Goal: Find specific page/section: Find specific page/section

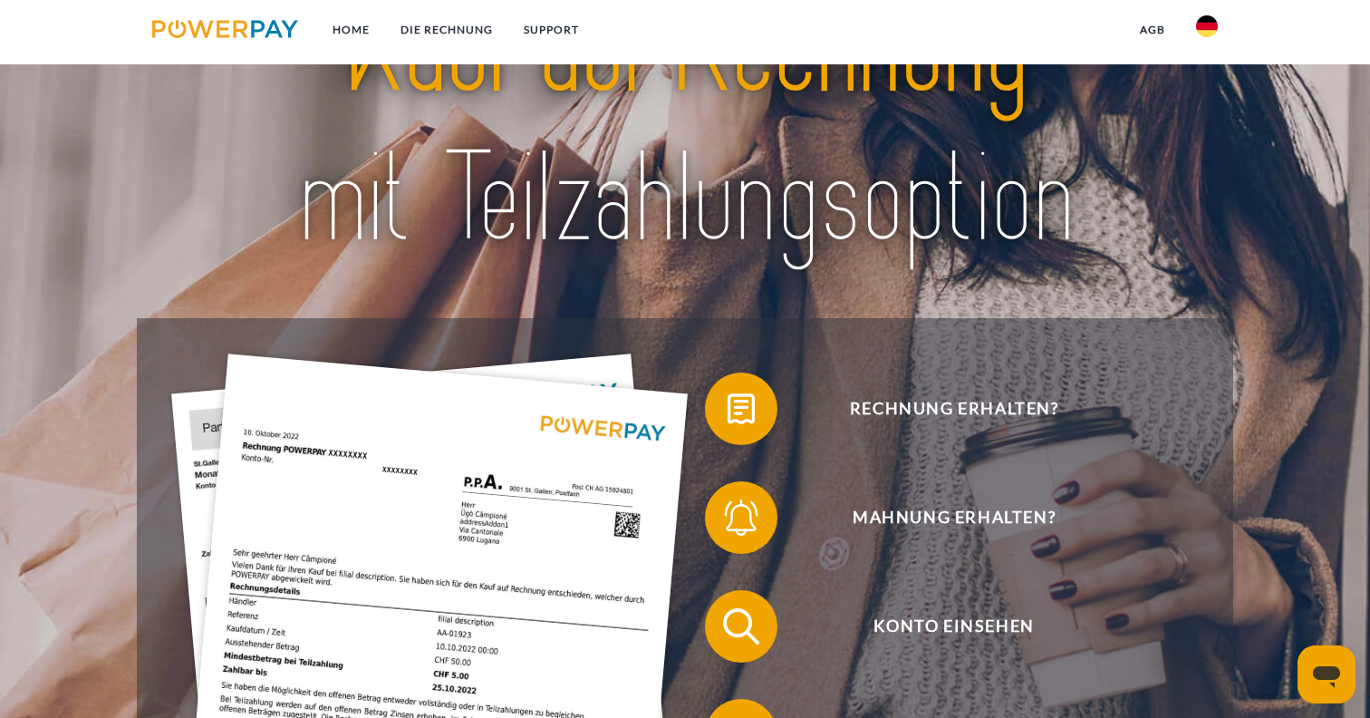
scroll to position [122, 0]
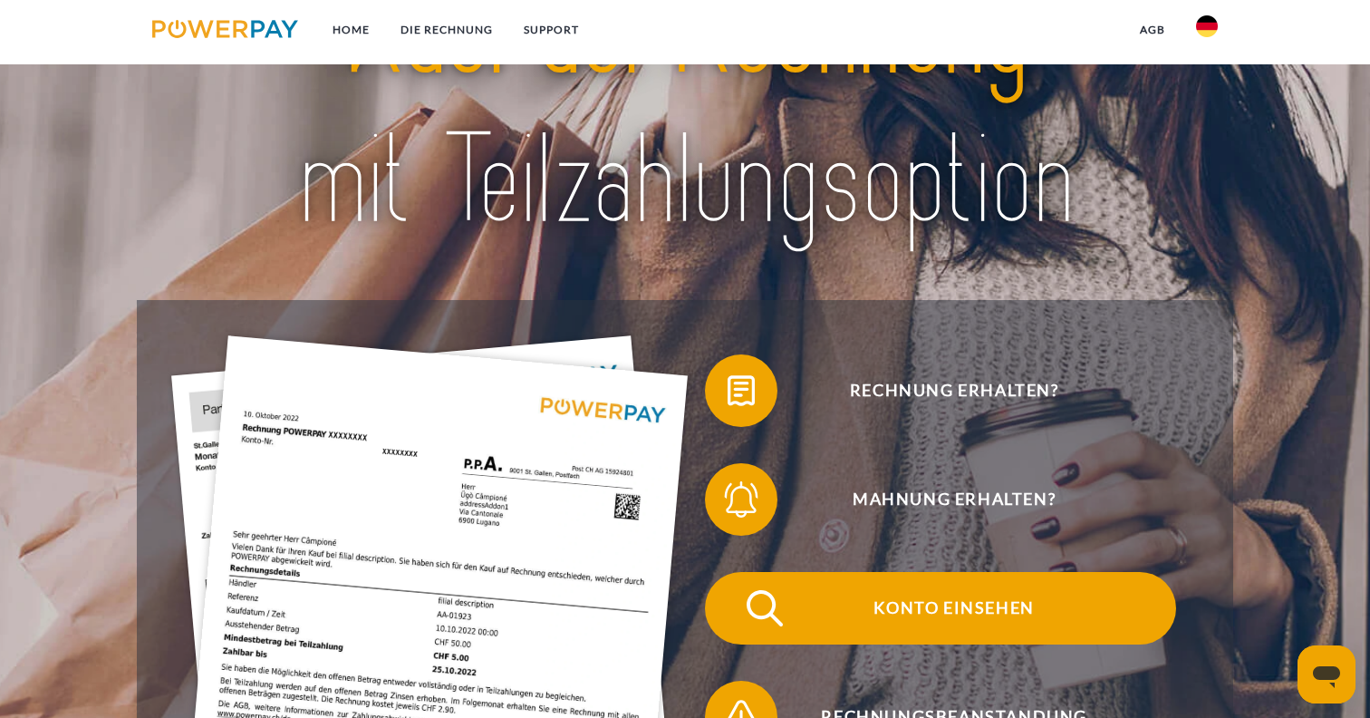
click at [930, 612] on span "Konto einsehen" at bounding box center [954, 608] width 444 height 72
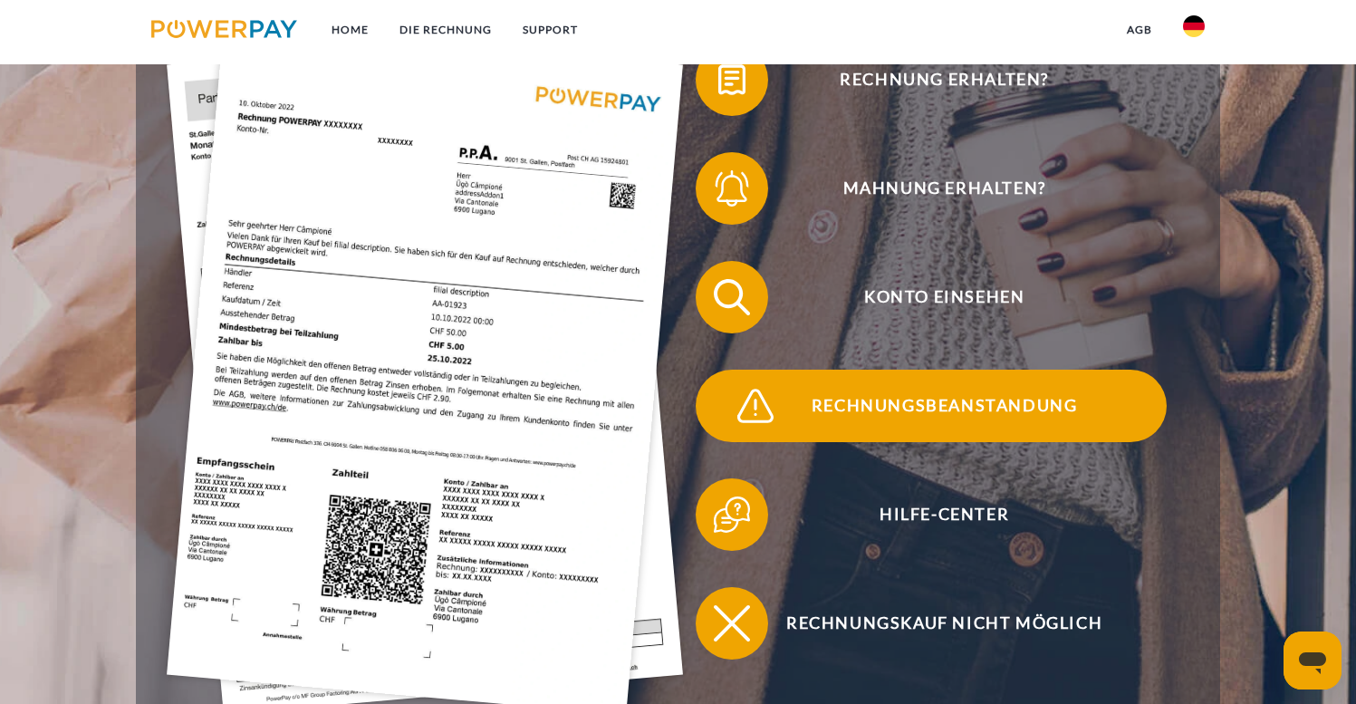
scroll to position [416, 0]
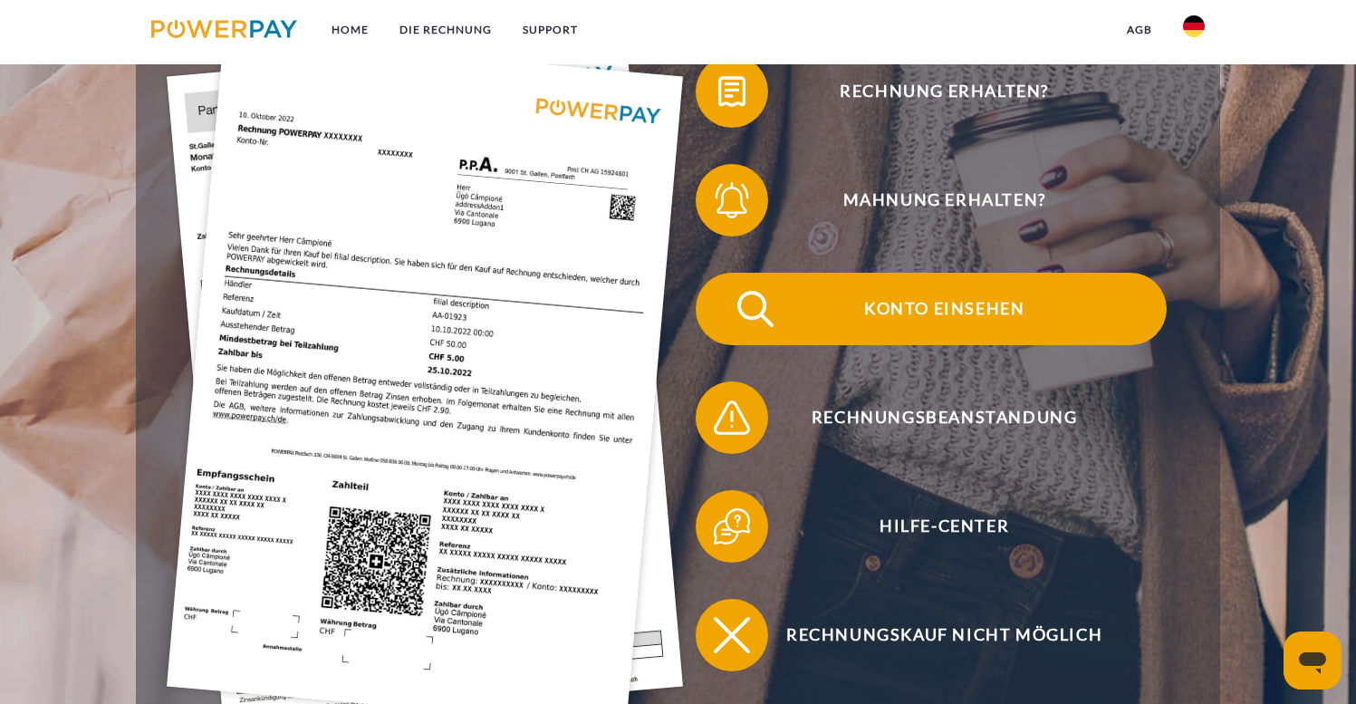
click at [918, 310] on span "Konto einsehen" at bounding box center [944, 309] width 444 height 72
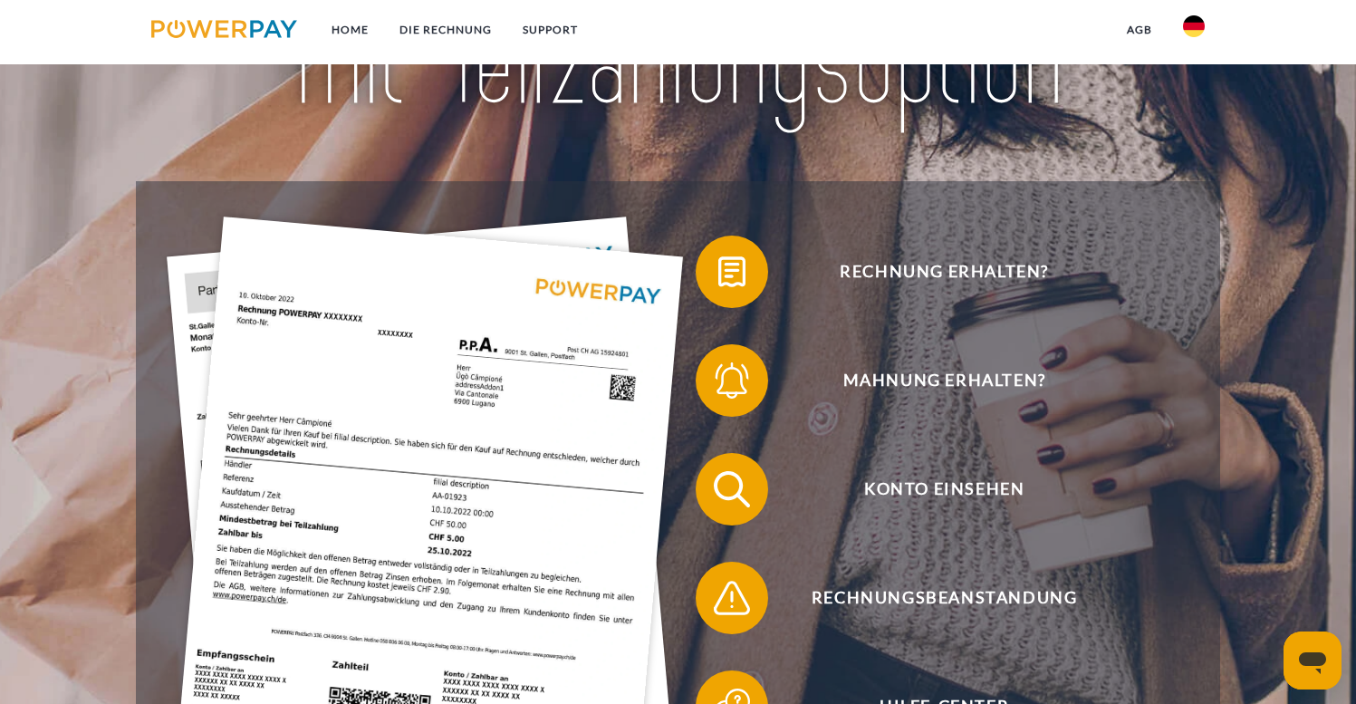
scroll to position [219, 0]
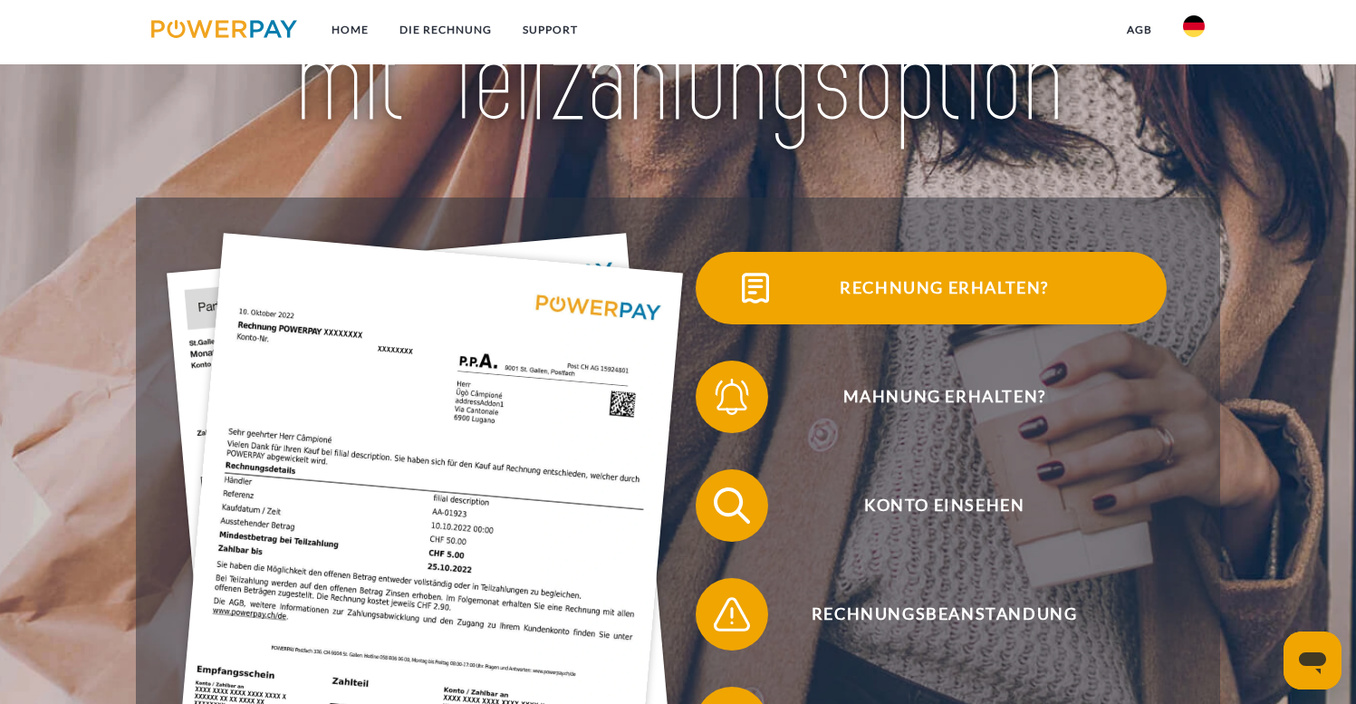
click at [970, 284] on span "Rechnung erhalten?" at bounding box center [944, 288] width 444 height 72
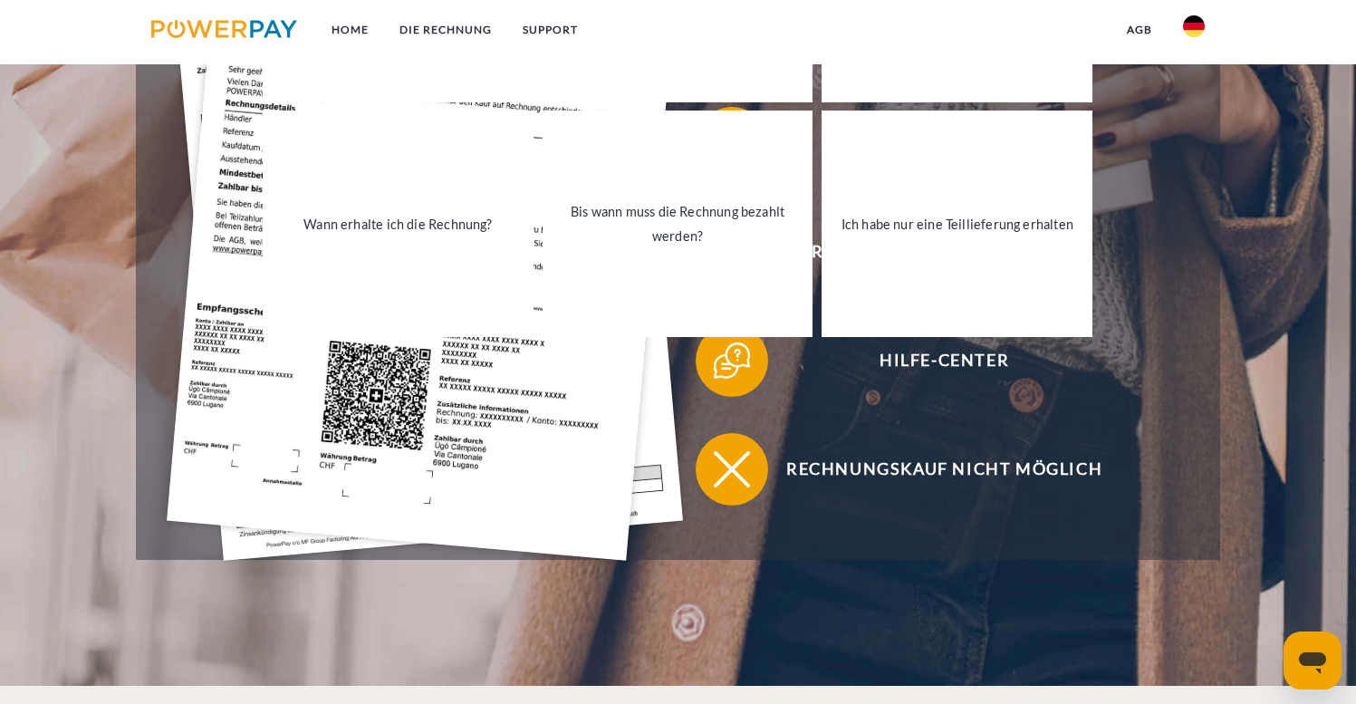
scroll to position [592, 0]
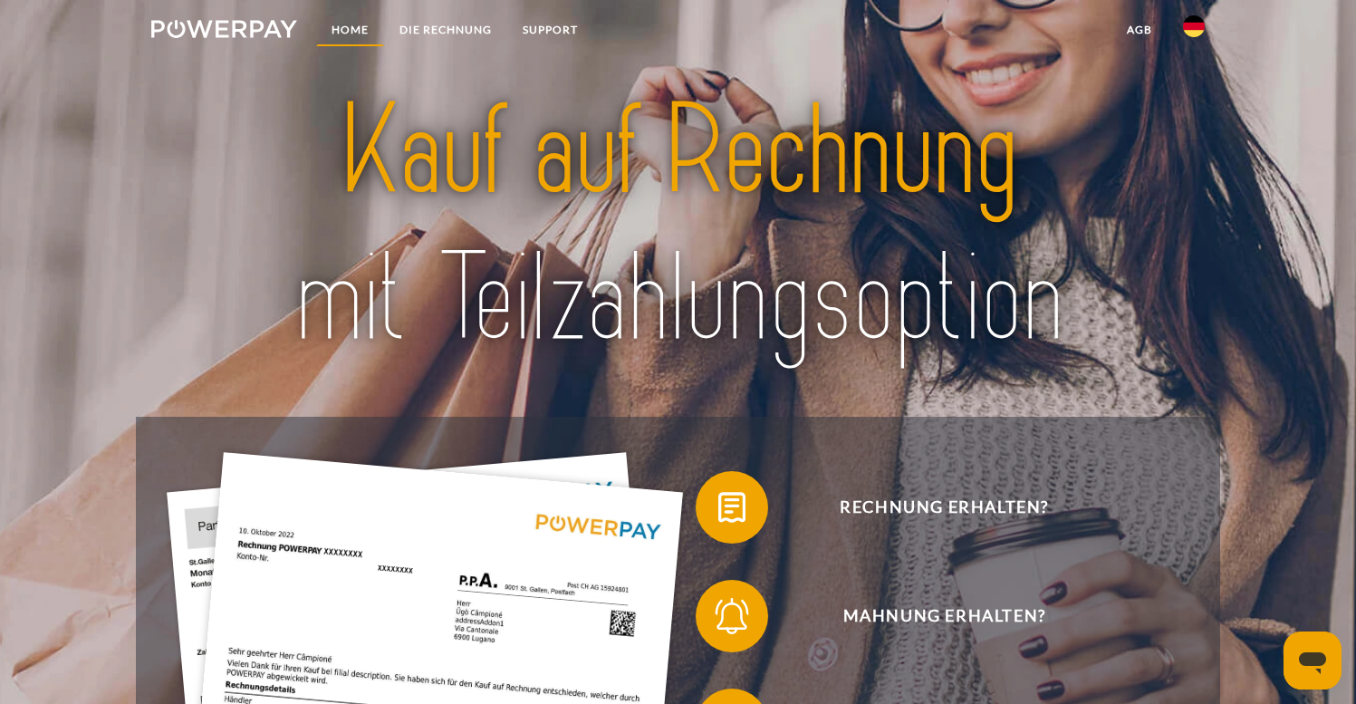
click at [349, 32] on link "Home" at bounding box center [350, 30] width 68 height 33
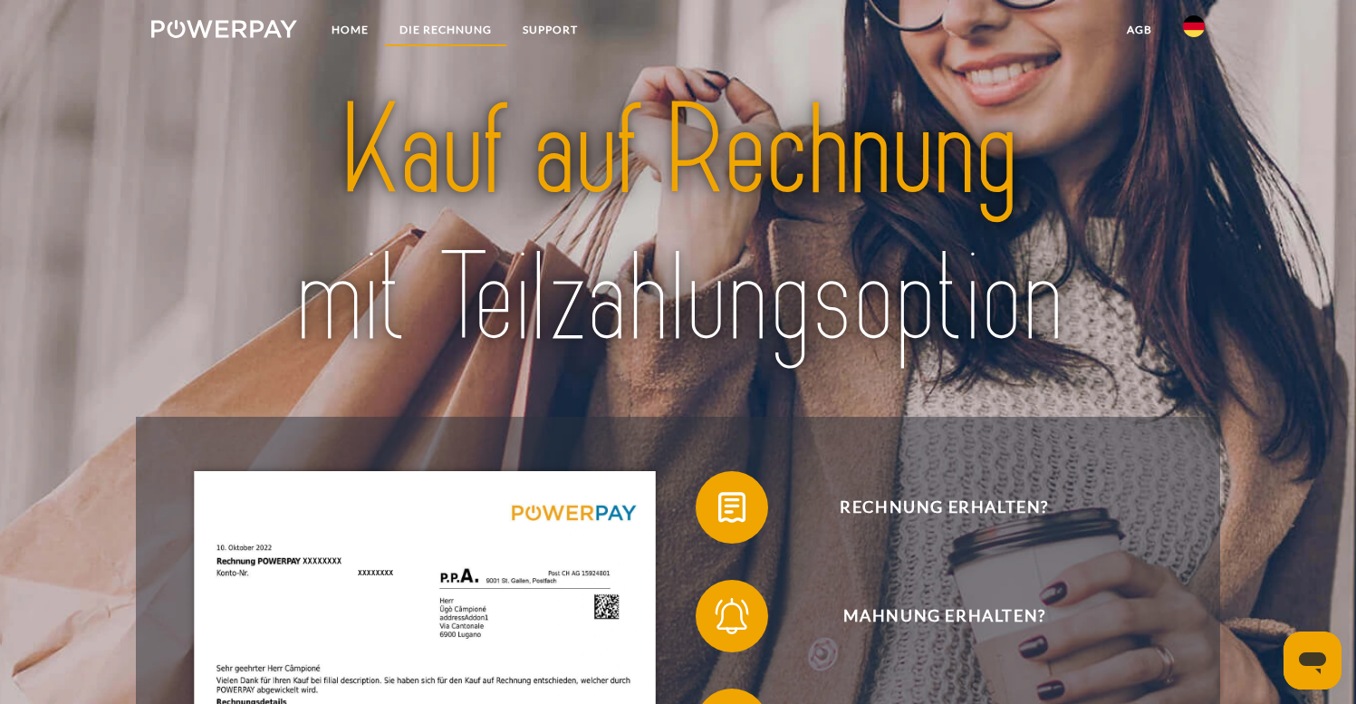
click at [444, 27] on link "DIE RECHNUNG" at bounding box center [445, 30] width 123 height 33
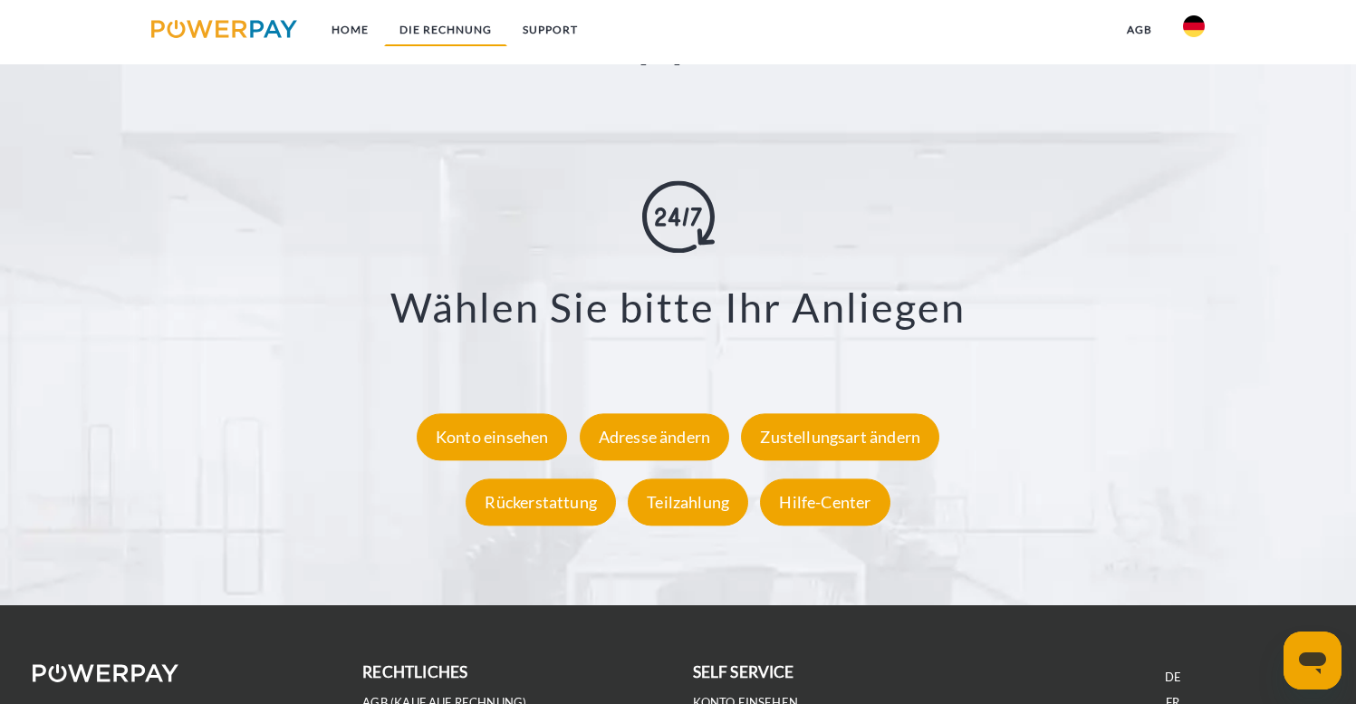
scroll to position [3213, 0]
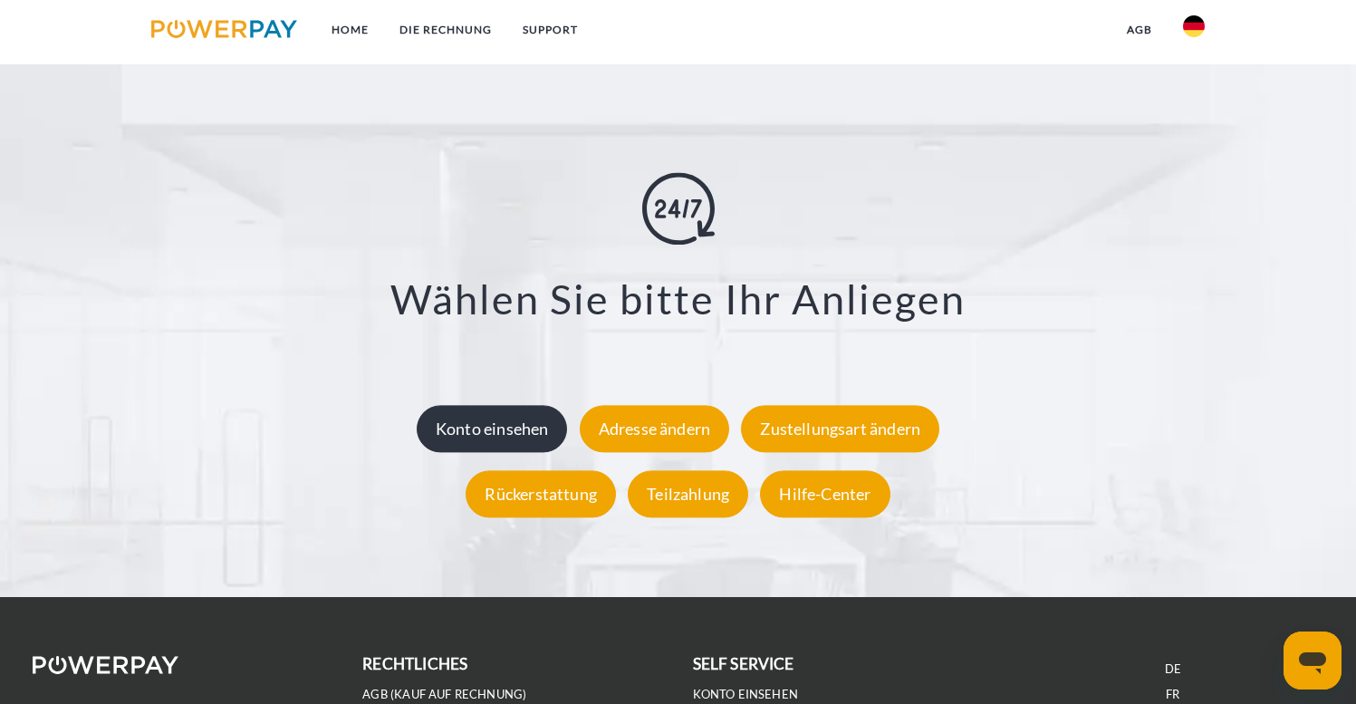
click at [481, 423] on div "Konto einsehen" at bounding box center [492, 429] width 151 height 47
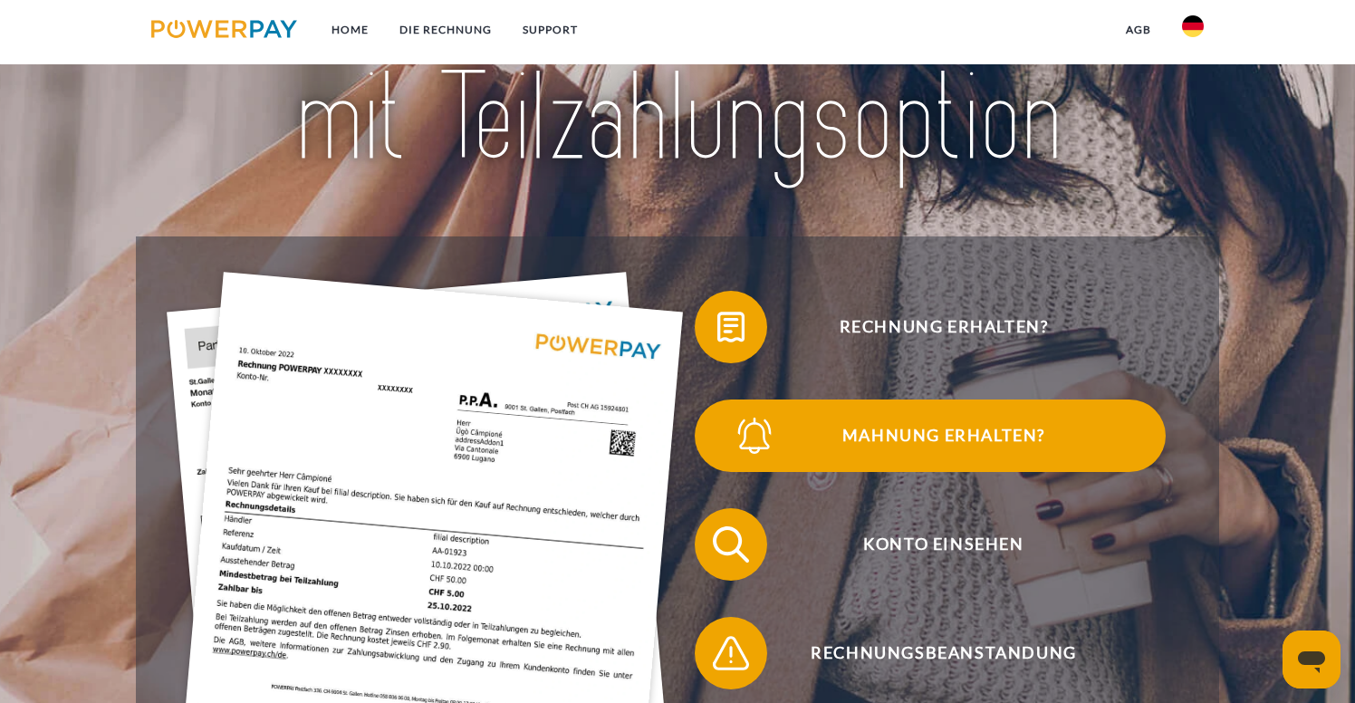
scroll to position [180, 0]
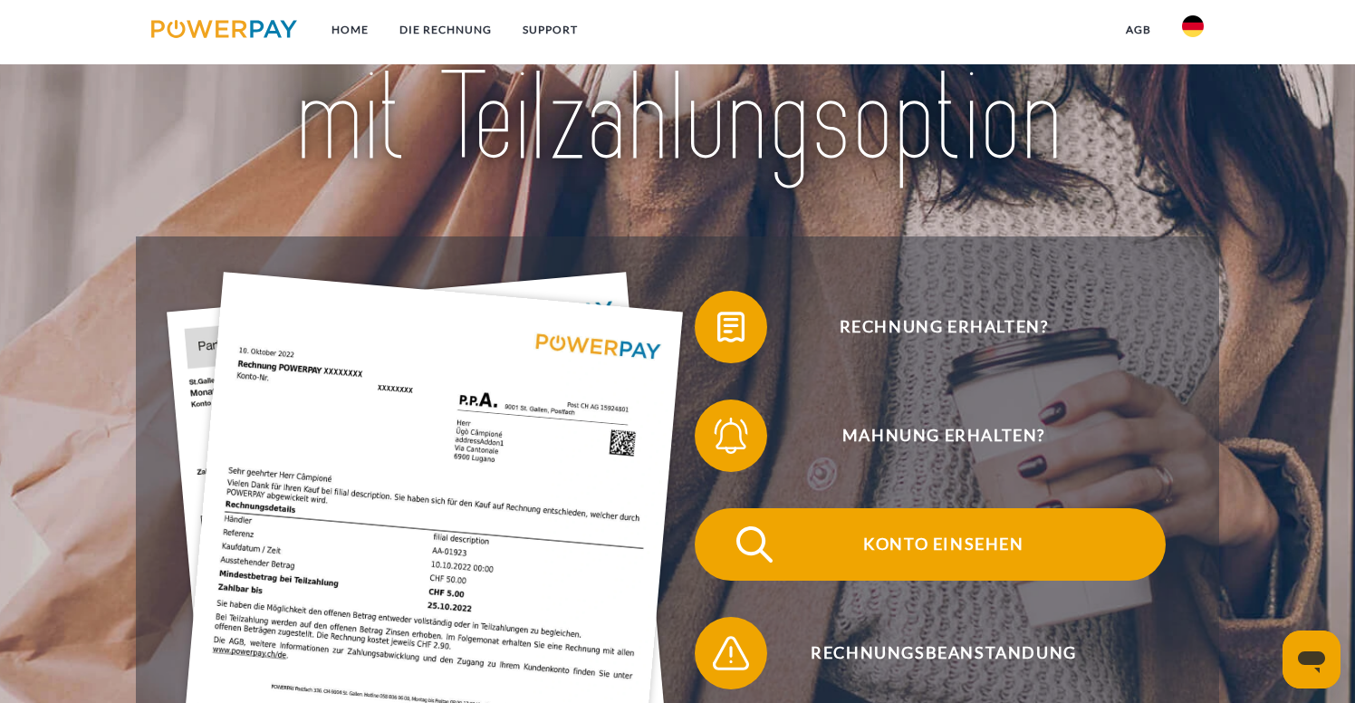
click at [952, 568] on span "Konto einsehen" at bounding box center [944, 544] width 444 height 72
